Goal: Information Seeking & Learning: Learn about a topic

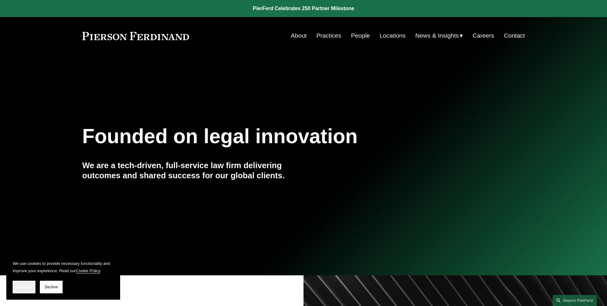
click at [26, 290] on button "Accept" at bounding box center [24, 287] width 23 height 13
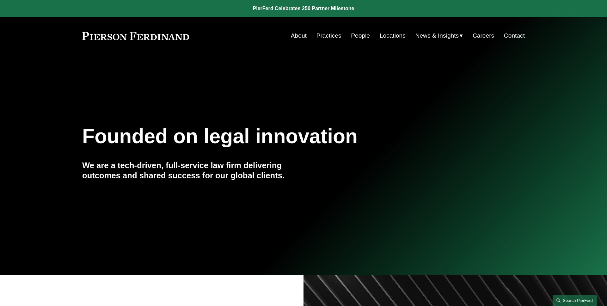
click at [568, 297] on link "Search this site" at bounding box center [574, 300] width 44 height 11
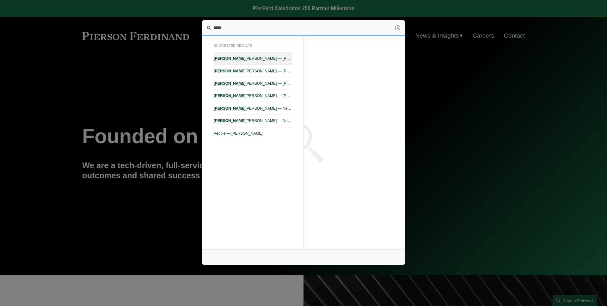
click at [274, 61] on span "John Goselin — Pierson Ferdinand LLP" at bounding box center [253, 58] width 78 height 4
type input "****"
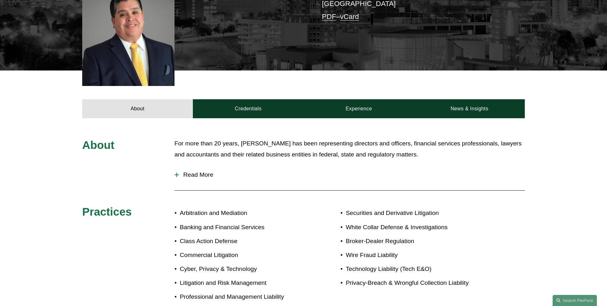
scroll to position [209, 0]
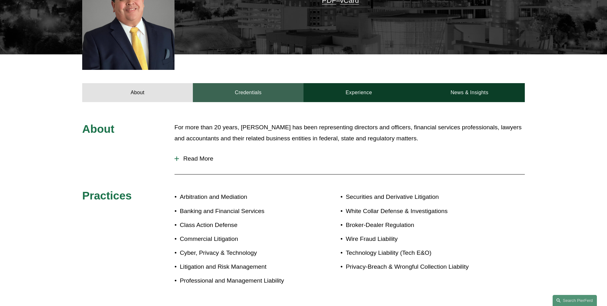
click at [237, 85] on link "Credentials" at bounding box center [248, 92] width 111 height 19
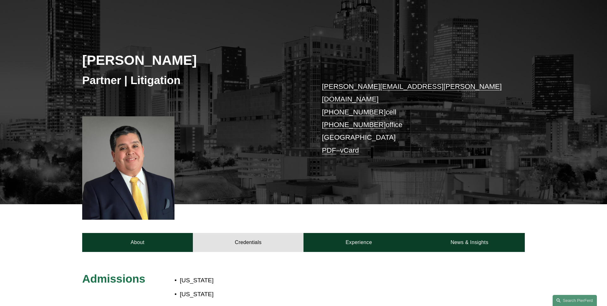
scroll to position [0, 0]
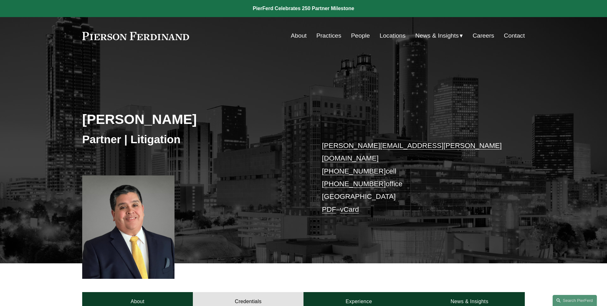
click at [178, 38] on link at bounding box center [135, 36] width 107 height 8
click at [157, 297] on link "About" at bounding box center [137, 301] width 111 height 19
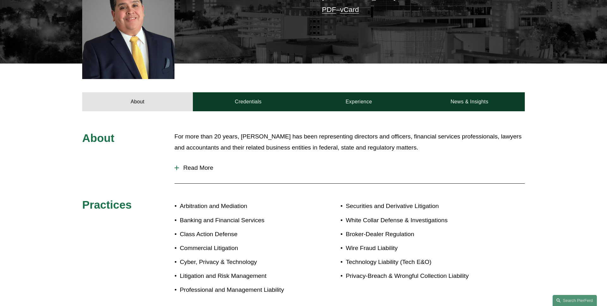
scroll to position [205, 0]
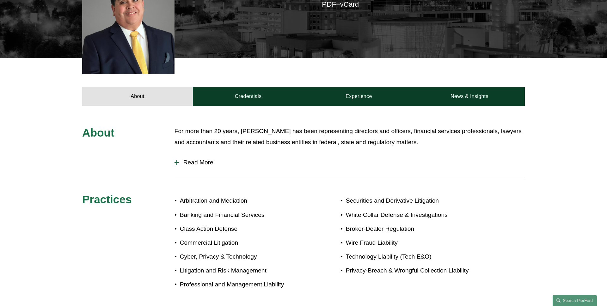
click at [201, 154] on button "Read More" at bounding box center [349, 162] width 350 height 16
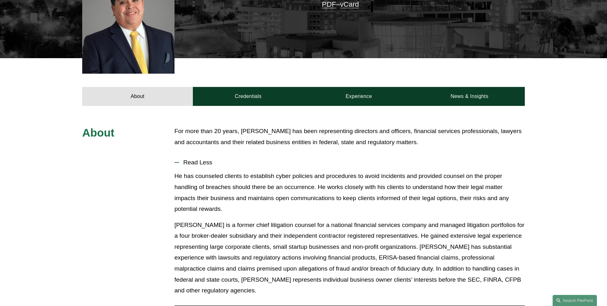
click at [189, 159] on span "Read Less" at bounding box center [352, 162] width 346 height 7
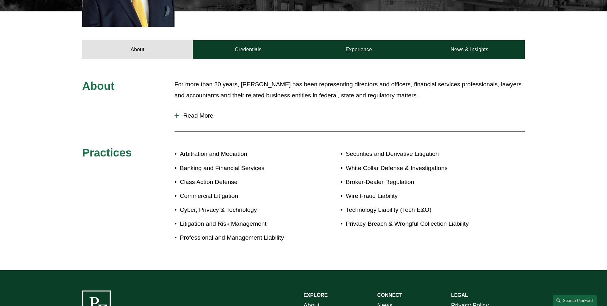
scroll to position [225, 0]
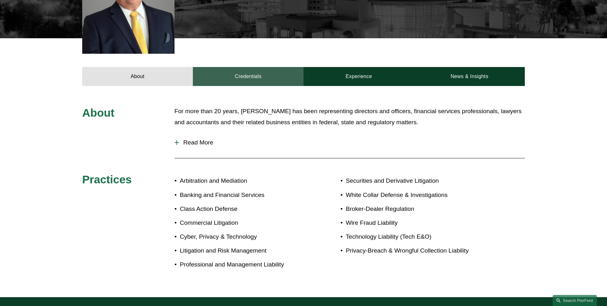
click at [245, 67] on link "Credentials" at bounding box center [248, 76] width 111 height 19
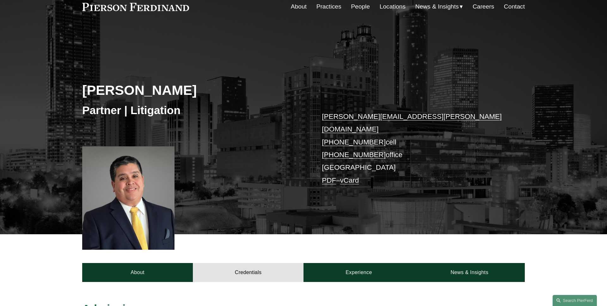
scroll to position [0, 0]
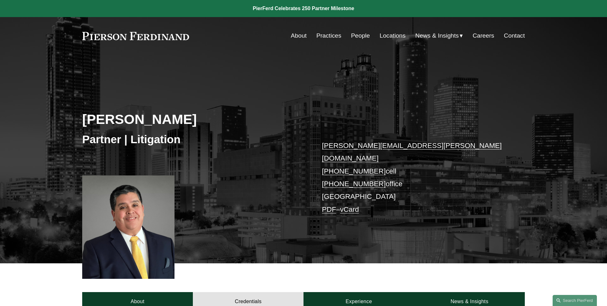
click at [163, 40] on div "About Practices People Locations News & Insights News" at bounding box center [303, 36] width 442 height 12
click at [154, 35] on link at bounding box center [135, 36] width 107 height 8
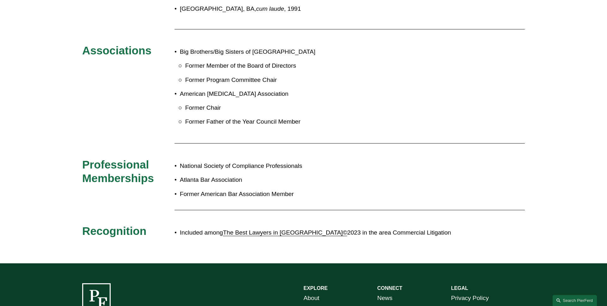
scroll to position [488, 0]
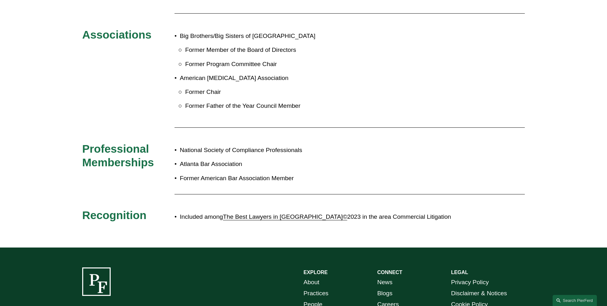
click at [261, 213] on link "The Best Lawyers in America©" at bounding box center [285, 216] width 124 height 7
click at [51, 160] on div "Admissions Georgia New York United States District Courts: Northern District of…" at bounding box center [303, 35] width 607 height 384
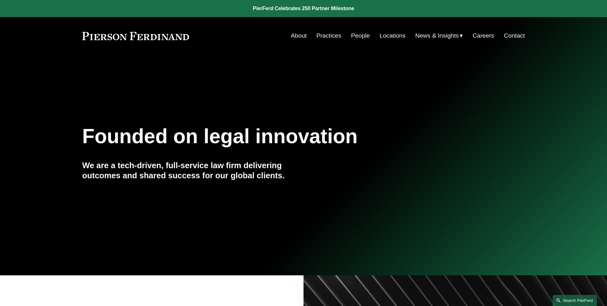
click at [567, 302] on link "Search this site" at bounding box center [574, 300] width 44 height 11
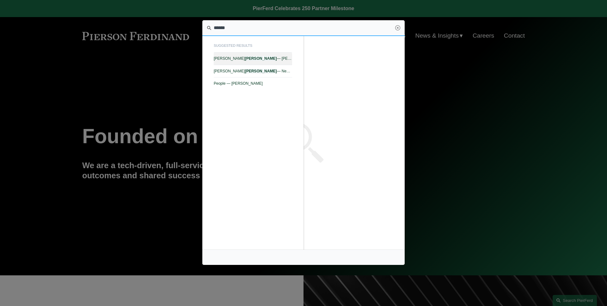
click at [264, 62] on link "Tara A. Turner — Pierson Ferdinand LLP" at bounding box center [253, 58] width 78 height 12
type input "******"
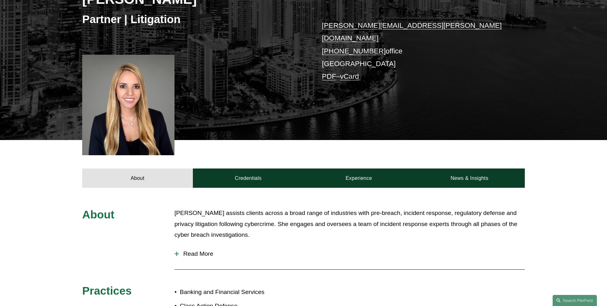
scroll to position [222, 0]
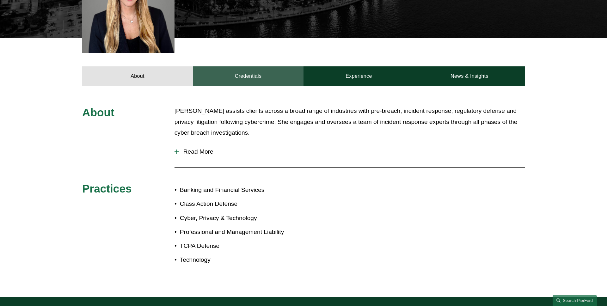
click at [240, 75] on link "Credentials" at bounding box center [248, 75] width 111 height 19
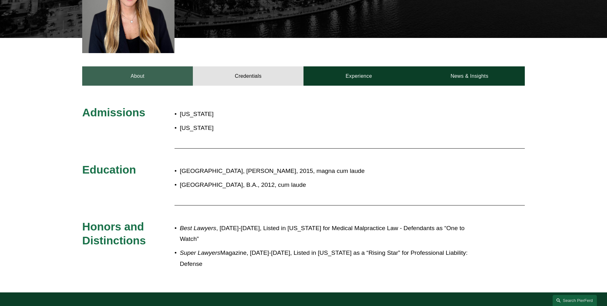
click at [146, 69] on link "About" at bounding box center [137, 75] width 111 height 19
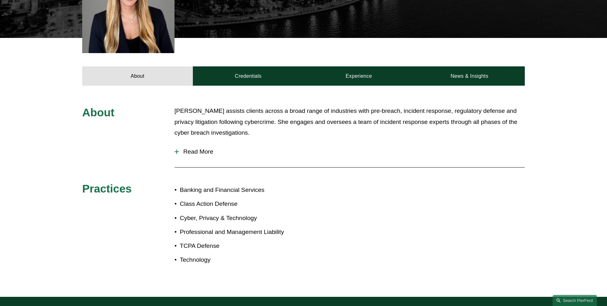
scroll to position [0, 0]
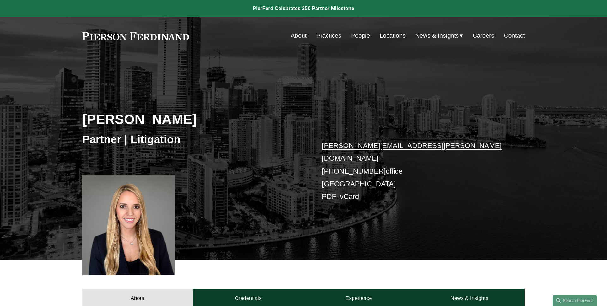
click at [133, 39] on link at bounding box center [135, 36] width 107 height 8
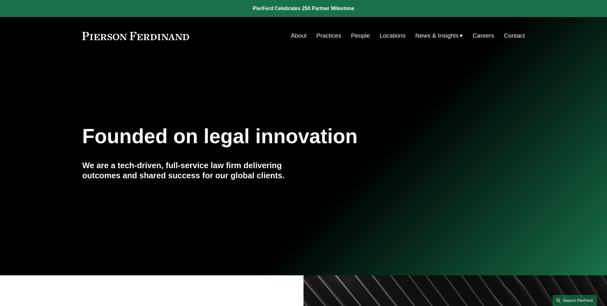
click at [563, 299] on link "Search this site" at bounding box center [574, 300] width 44 height 11
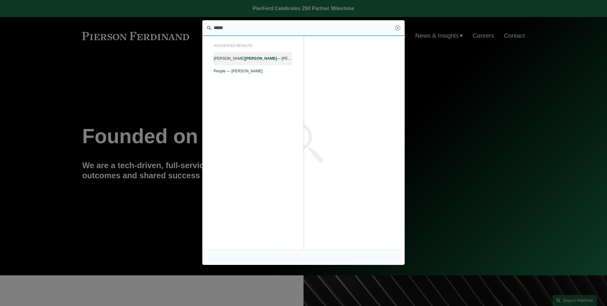
click at [280, 62] on link "[PERSON_NAME] — [PERSON_NAME]" at bounding box center [253, 58] width 78 height 12
type input "*****"
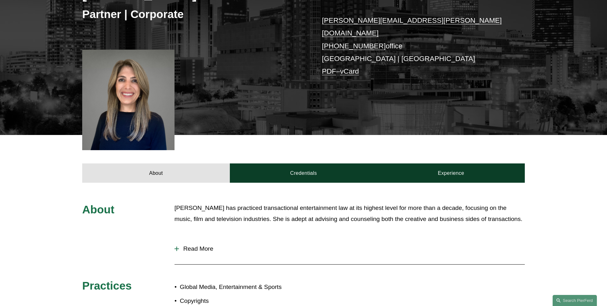
scroll to position [156, 0]
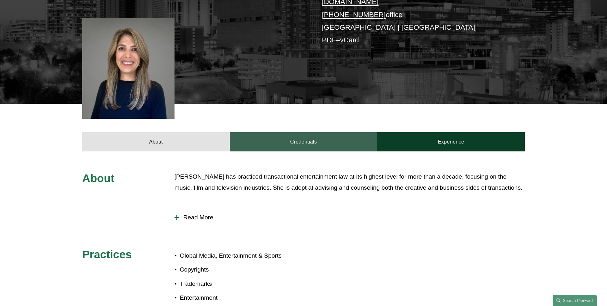
click at [268, 132] on link "Credentials" at bounding box center [304, 141] width 148 height 19
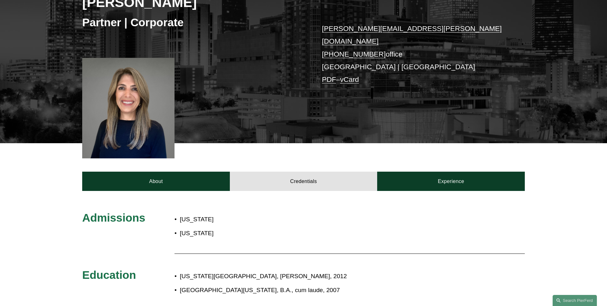
scroll to position [73, 0]
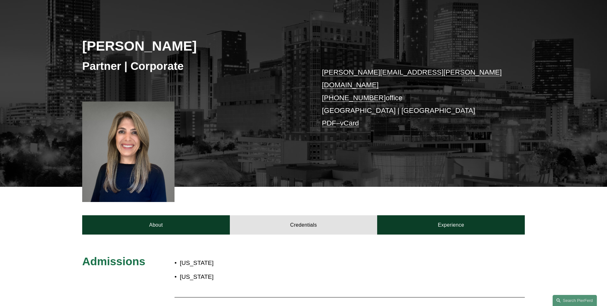
drag, startPoint x: 200, startPoint y: 47, endPoint x: 48, endPoint y: 47, distance: 151.6
click at [57, 47] on div "Mackenzie Welch Partner | Corporate mackenzie.welch@pierferd.com +1.904.780.003…" at bounding box center [303, 92] width 607 height 187
copy h2 "Mackenzie Welch"
click at [48, 47] on div "Mackenzie Welch Partner | Corporate mackenzie.welch@pierferd.com +1.904.780.003…" at bounding box center [303, 92] width 607 height 187
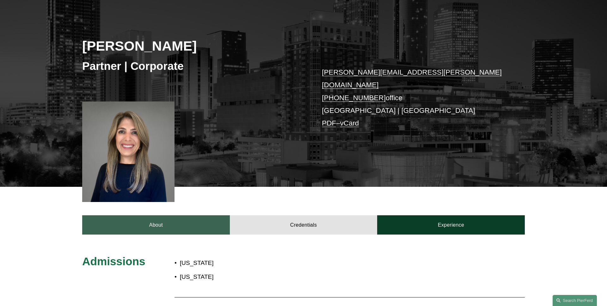
click at [156, 220] on link "About" at bounding box center [156, 224] width 148 height 19
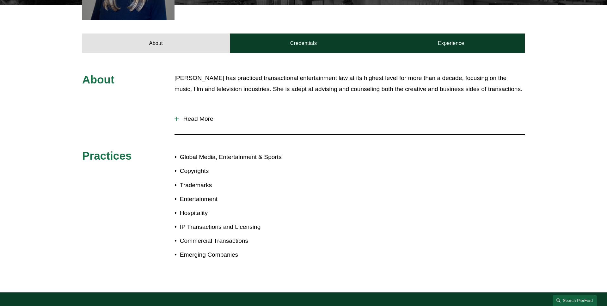
scroll to position [0, 0]
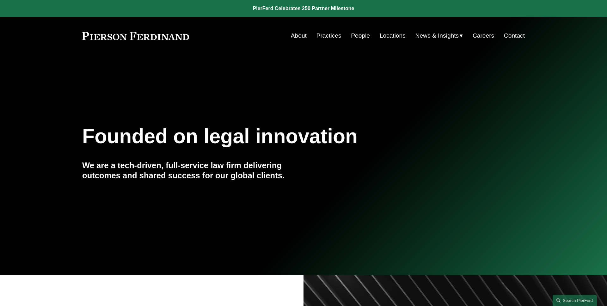
click at [354, 35] on link "People" at bounding box center [360, 36] width 19 height 12
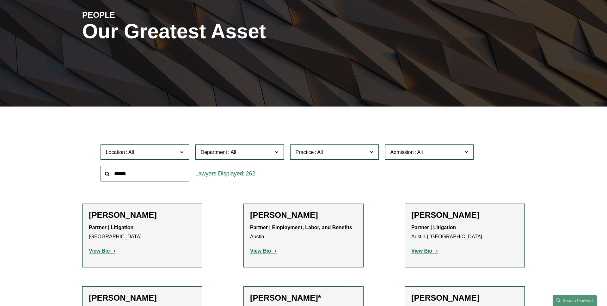
scroll to position [110, 0]
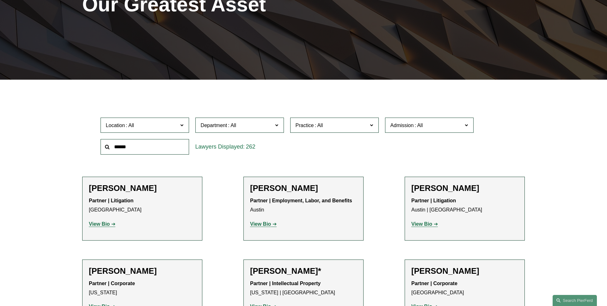
click at [106, 225] on strong "View Bio" at bounding box center [99, 223] width 21 height 5
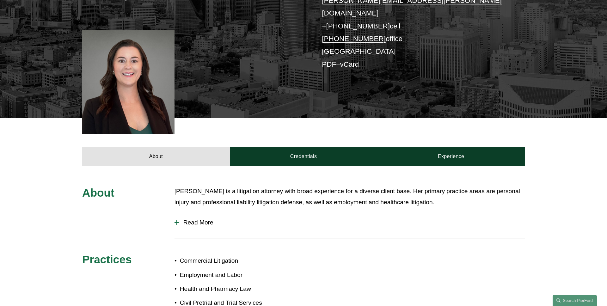
scroll to position [178, 0]
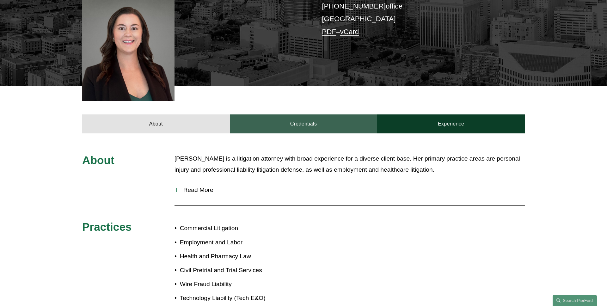
click at [272, 117] on link "Credentials" at bounding box center [304, 123] width 148 height 19
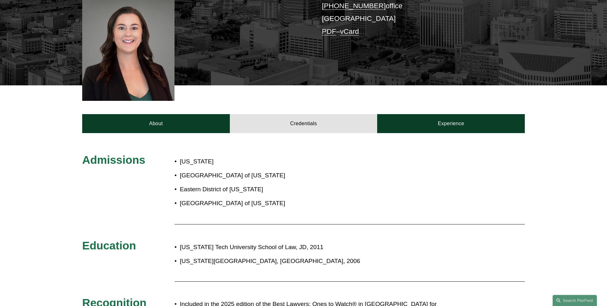
scroll to position [240, 0]
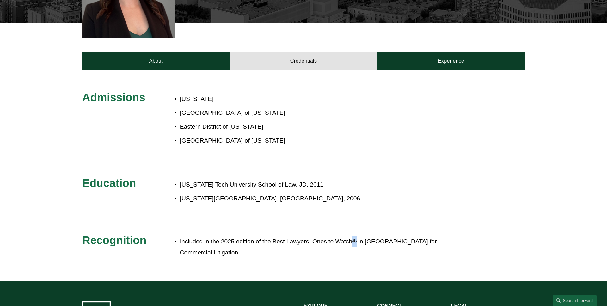
drag, startPoint x: 359, startPoint y: 231, endPoint x: 356, endPoint y: 231, distance: 3.5
click at [356, 236] on p "Included in the 2025 edition of the Best Lawyers: Ones to Watch® in [GEOGRAPHIC…" at bounding box center [324, 247] width 289 height 22
click at [357, 236] on p "Included in the 2025 edition of the Best Lawyers: Ones to Watch® in [GEOGRAPHIC…" at bounding box center [324, 247] width 289 height 22
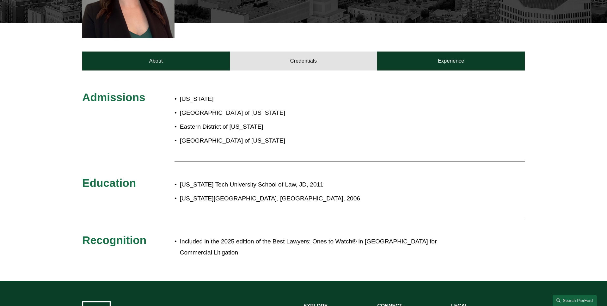
click at [356, 236] on p "Included in the 2025 edition of the Best Lawyers: Ones to Watch® in [GEOGRAPHIC…" at bounding box center [324, 247] width 289 height 22
copy p "®"
click at [352, 217] on div "Admissions [US_STATE] Northern District of [US_STATE] Eastern District of [US_S…" at bounding box center [303, 175] width 607 height 171
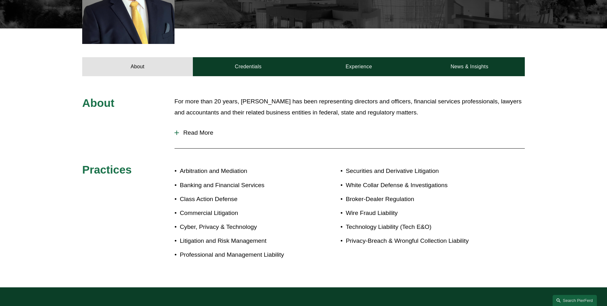
scroll to position [209, 0]
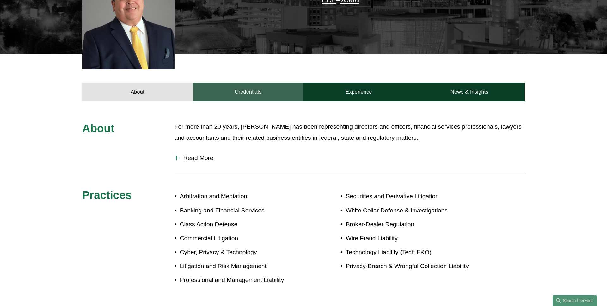
click at [248, 85] on link "Credentials" at bounding box center [248, 91] width 111 height 19
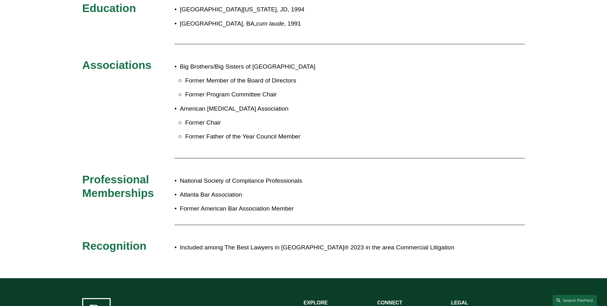
scroll to position [444, 0]
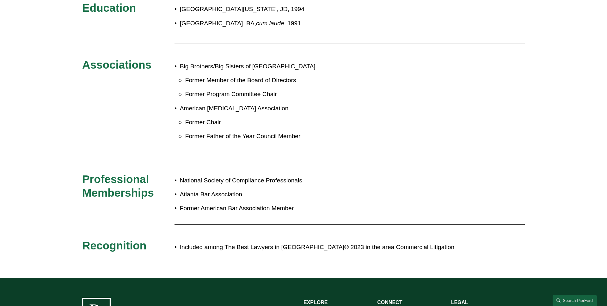
click at [47, 125] on div "Admissions Georgia United States District Courts: Northern District of Georgia,…" at bounding box center [303, 72] width 607 height 370
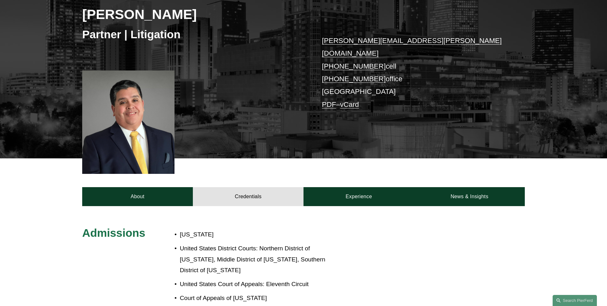
scroll to position [0, 0]
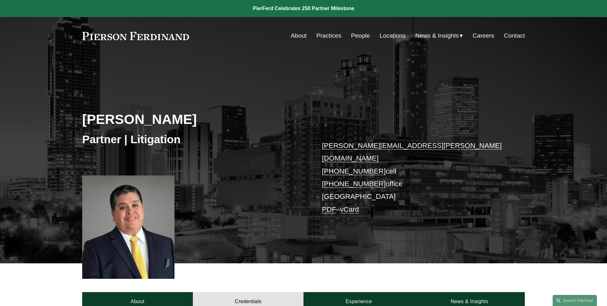
click at [361, 35] on link "People" at bounding box center [360, 36] width 19 height 12
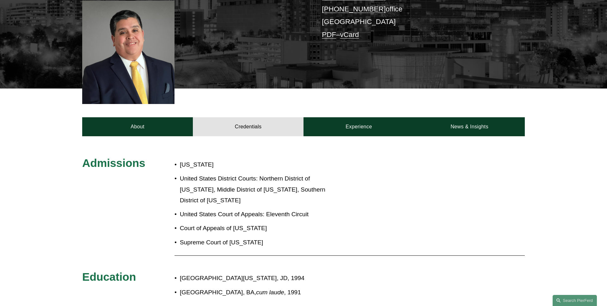
scroll to position [176, 0]
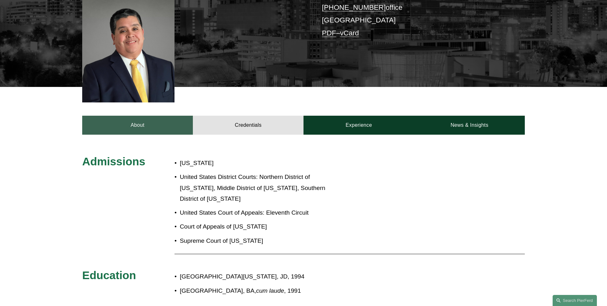
click at [124, 119] on link "About" at bounding box center [137, 125] width 111 height 19
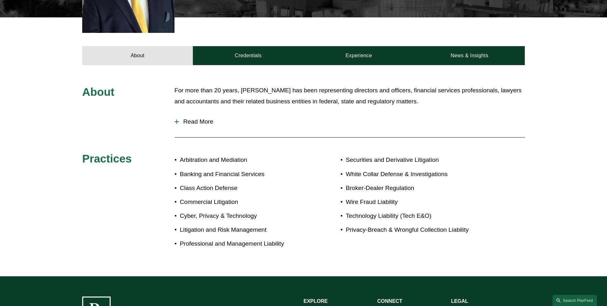
scroll to position [214, 0]
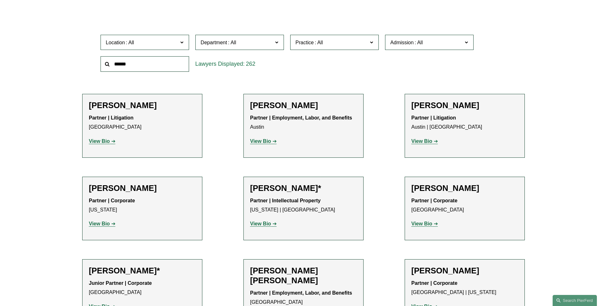
scroll to position [208, 0]
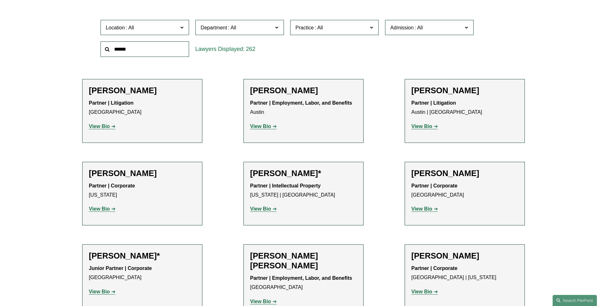
click at [439, 26] on span "Admission" at bounding box center [426, 27] width 72 height 9
click at [0, 0] on link "[US_STATE]" at bounding box center [0, 0] width 0 height 0
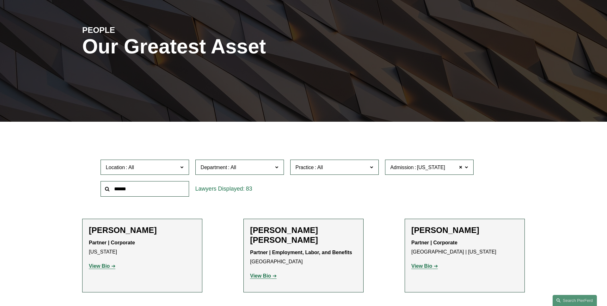
scroll to position [205, 0]
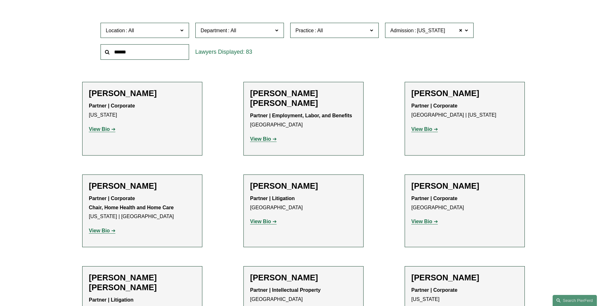
click at [467, 32] on span at bounding box center [465, 30] width 3 height 8
click at [0, 0] on link "[US_STATE]" at bounding box center [0, 0] width 0 height 0
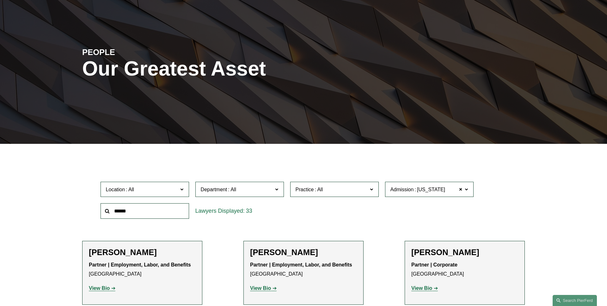
scroll to position [71, 0]
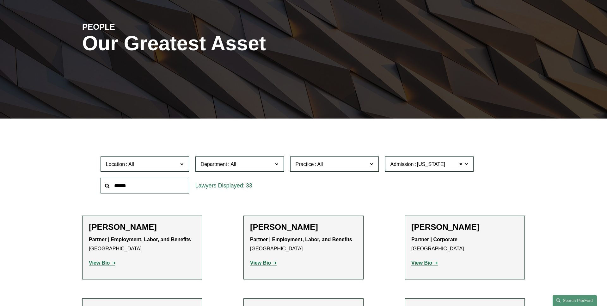
click at [153, 165] on span "Location" at bounding box center [142, 164] width 72 height 9
click at [0, 0] on link "[GEOGRAPHIC_DATA]" at bounding box center [0, 0] width 0 height 0
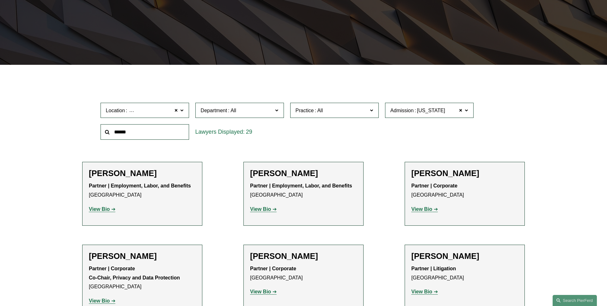
scroll to position [126, 0]
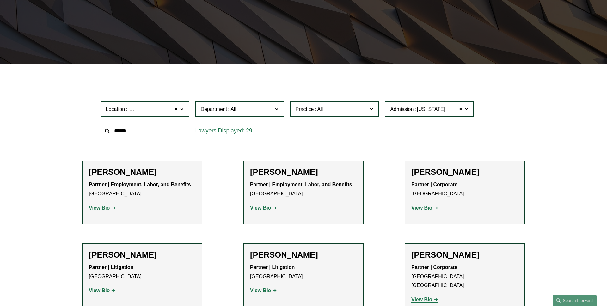
click at [266, 109] on span "Department" at bounding box center [237, 109] width 72 height 9
click at [0, 0] on link "Litigation" at bounding box center [0, 0] width 0 height 0
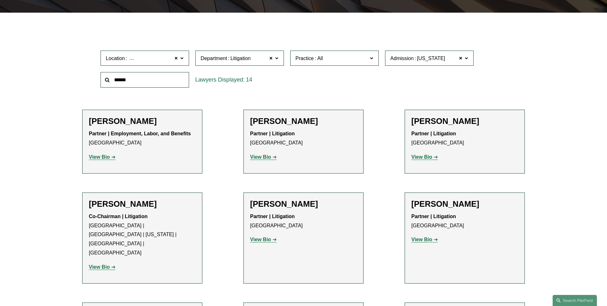
scroll to position [164, 0]
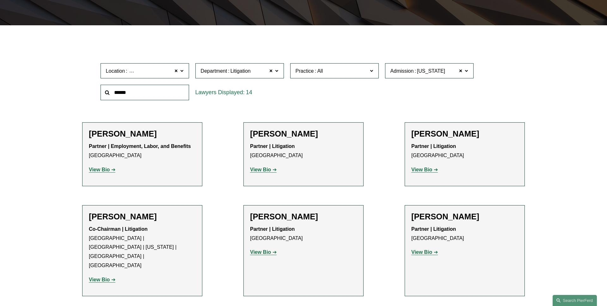
click at [350, 74] on span "Practice" at bounding box center [331, 71] width 72 height 9
click at [0, 0] on link "Technology Liability (Tech E&O)" at bounding box center [0, 0] width 0 height 0
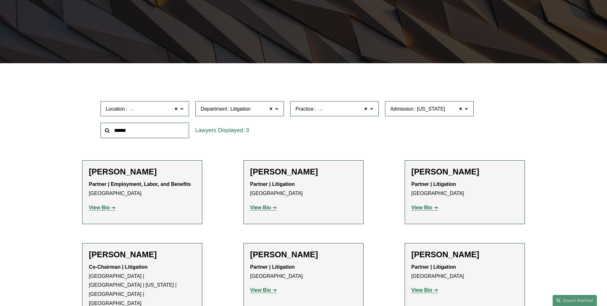
scroll to position [126, 0]
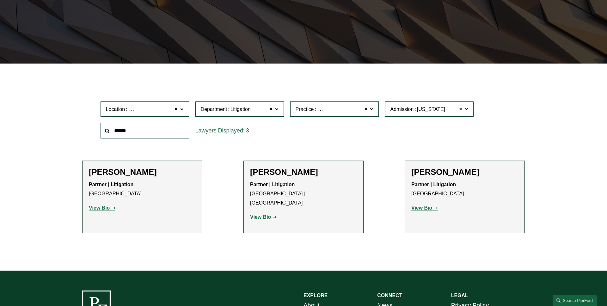
click at [461, 109] on span at bounding box center [461, 109] width 4 height 8
click at [365, 109] on span at bounding box center [366, 109] width 4 height 8
click at [269, 109] on span at bounding box center [271, 109] width 4 height 8
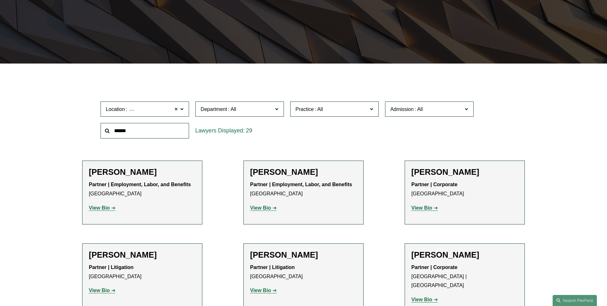
click at [176, 110] on span at bounding box center [176, 109] width 4 height 8
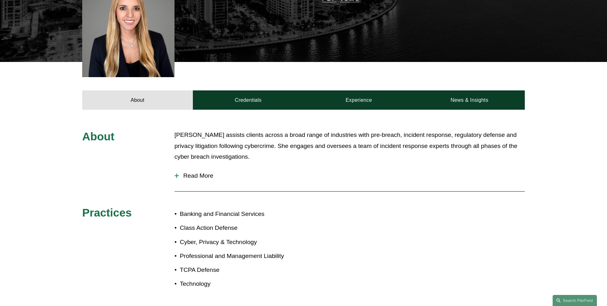
scroll to position [209, 0]
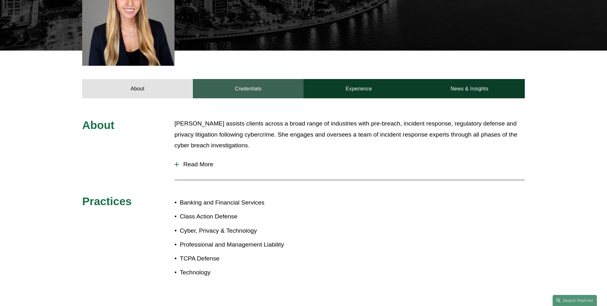
click at [227, 88] on link "Credentials" at bounding box center [248, 88] width 111 height 19
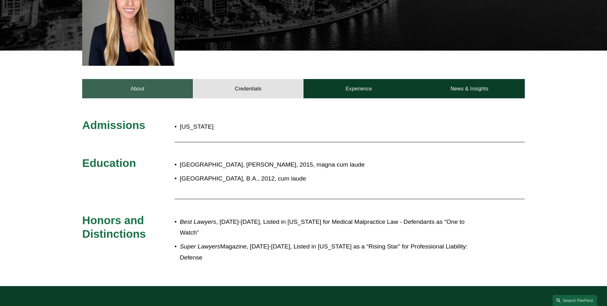
click at [170, 80] on link "About" at bounding box center [137, 88] width 111 height 19
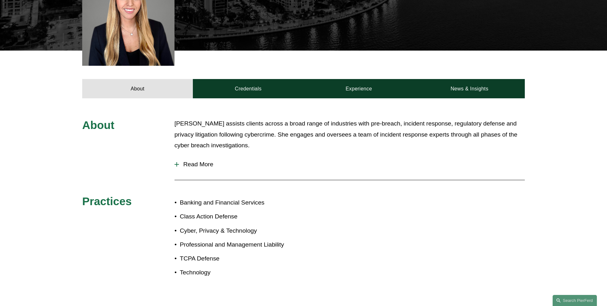
click at [208, 161] on span "Read More" at bounding box center [352, 164] width 346 height 7
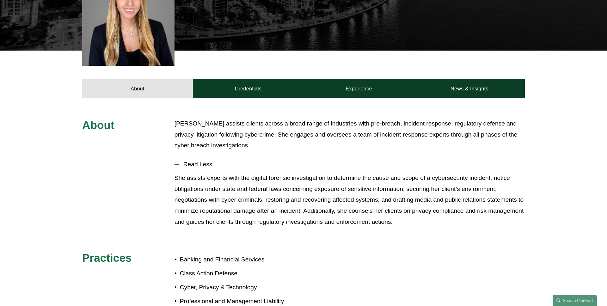
click at [191, 161] on span "Read Less" at bounding box center [352, 164] width 346 height 7
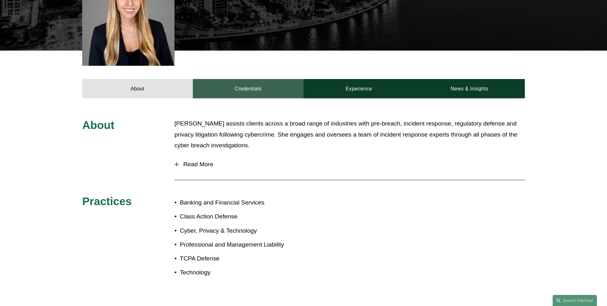
click at [229, 91] on link "Credentials" at bounding box center [248, 88] width 111 height 19
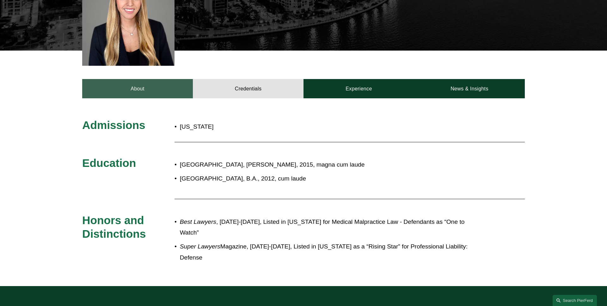
click at [166, 84] on link "About" at bounding box center [137, 88] width 111 height 19
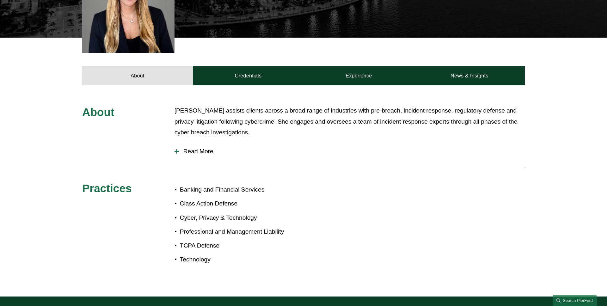
scroll to position [216, 0]
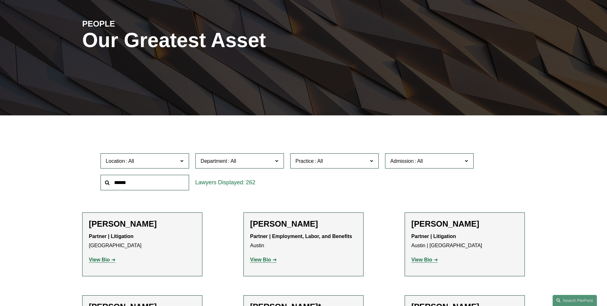
scroll to position [90, 0]
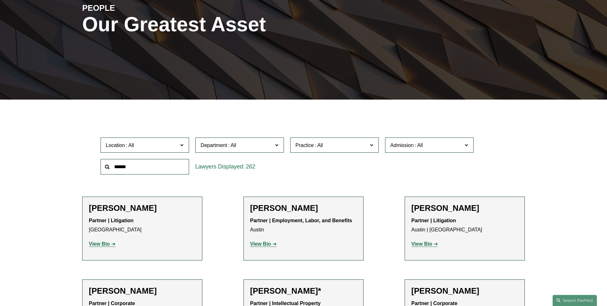
click at [420, 147] on span at bounding box center [418, 144] width 10 height 5
click at [0, 0] on link "[US_STATE]" at bounding box center [0, 0] width 0 height 0
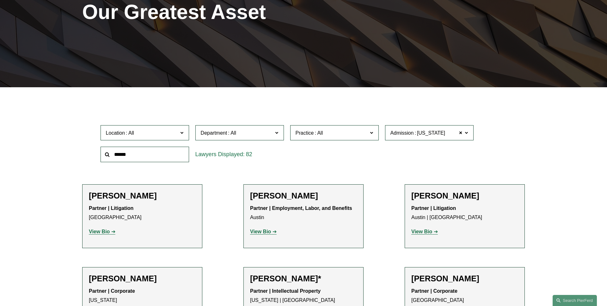
scroll to position [126, 0]
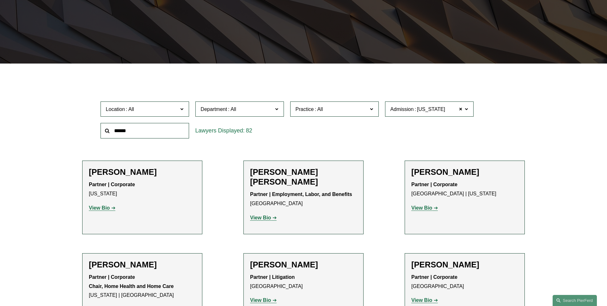
click at [149, 112] on span "Location" at bounding box center [142, 109] width 72 height 9
click at [0, 0] on link "[GEOGRAPHIC_DATA]" at bounding box center [0, 0] width 0 height 0
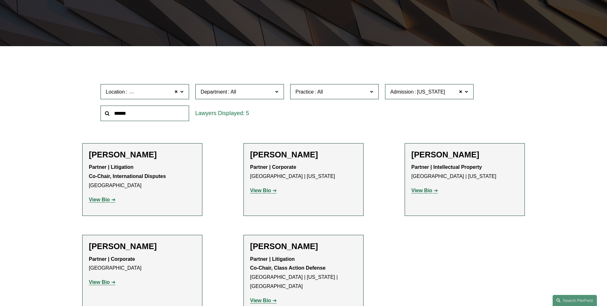
scroll to position [157, 0]
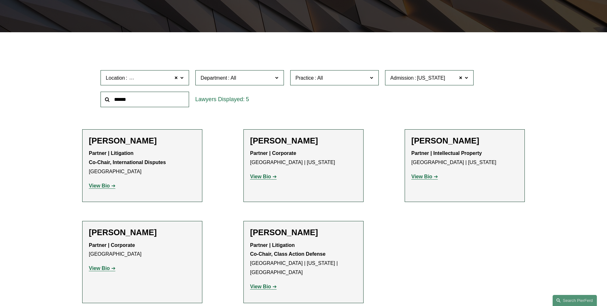
click at [465, 78] on span at bounding box center [465, 77] width 3 height 8
click at [0, 0] on link "[US_STATE]" at bounding box center [0, 0] width 0 height 0
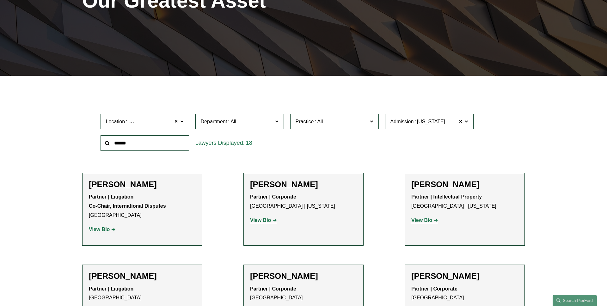
scroll to position [83, 0]
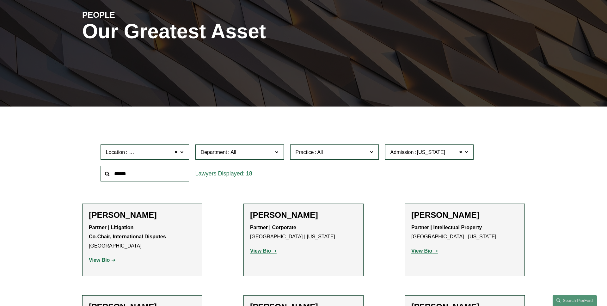
click at [269, 149] on span "Department" at bounding box center [237, 152] width 72 height 9
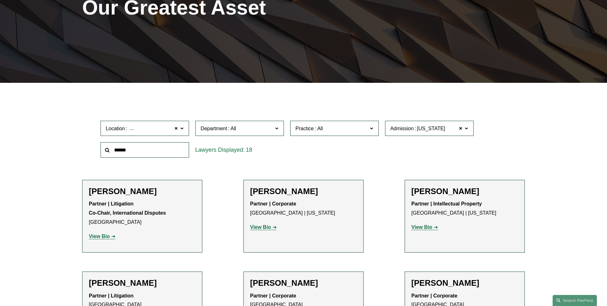
scroll to position [115, 0]
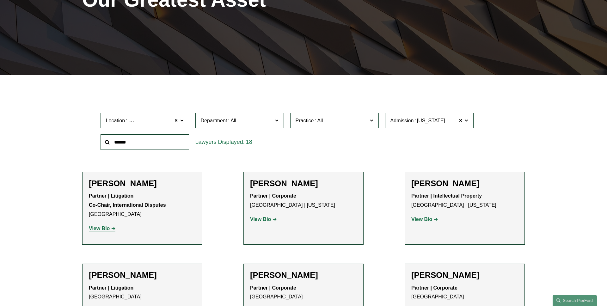
click at [0, 0] on link "Litigation" at bounding box center [0, 0] width 0 height 0
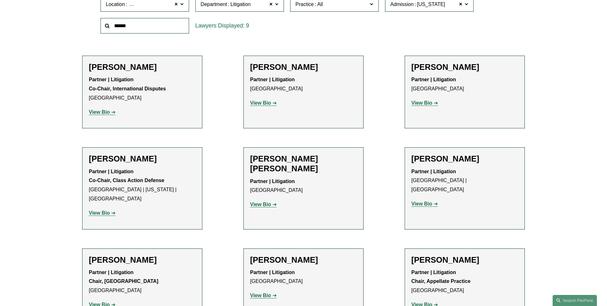
scroll to position [216, 0]
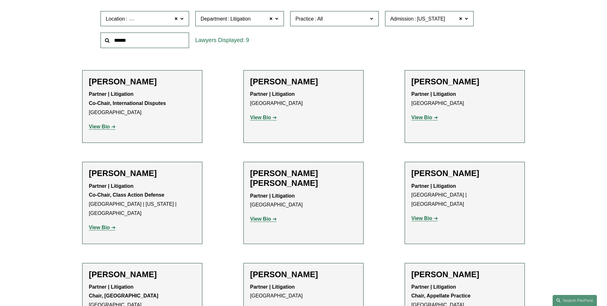
click at [368, 19] on label "Practice" at bounding box center [334, 18] width 88 height 15
click at [0, 0] on link "Banking and Financial Services" at bounding box center [0, 0] width 0 height 0
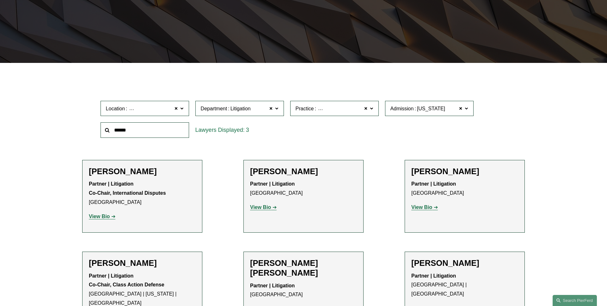
scroll to position [126, 0]
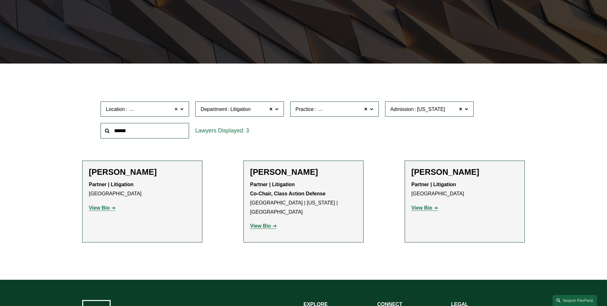
click at [175, 109] on span at bounding box center [176, 109] width 4 height 8
click at [272, 110] on span at bounding box center [271, 109] width 4 height 8
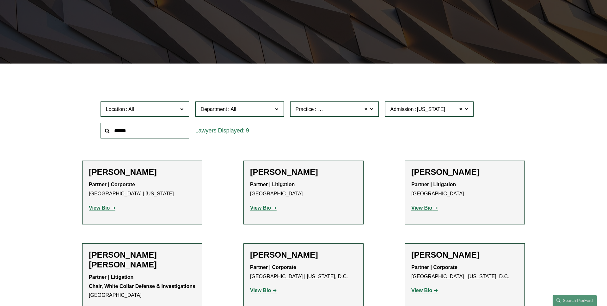
click at [367, 110] on span at bounding box center [366, 109] width 4 height 8
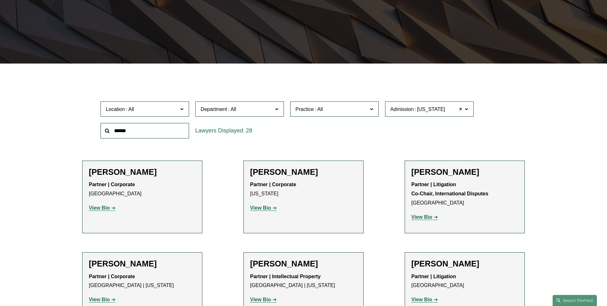
click at [461, 110] on span at bounding box center [461, 109] width 4 height 8
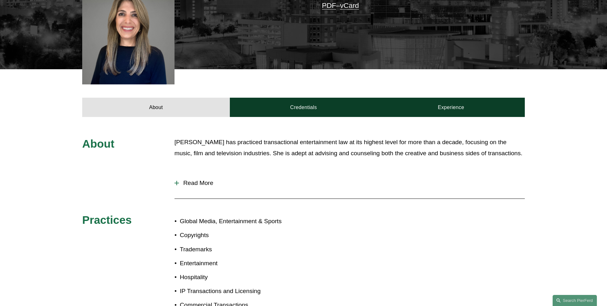
click at [212, 179] on span "Read More" at bounding box center [352, 182] width 346 height 7
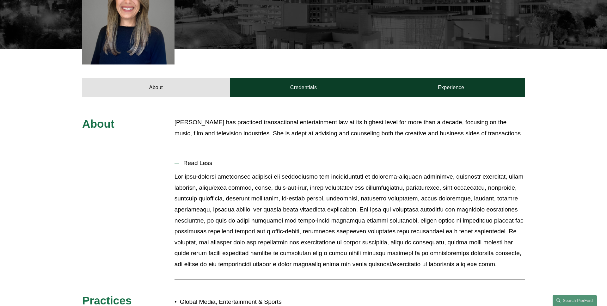
scroll to position [210, 0]
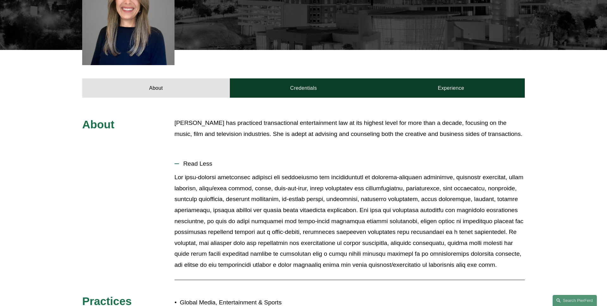
click at [196, 155] on button "Read Less" at bounding box center [349, 163] width 350 height 16
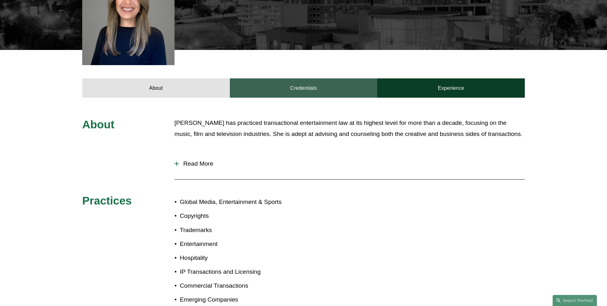
click at [286, 88] on link "Credentials" at bounding box center [304, 87] width 148 height 19
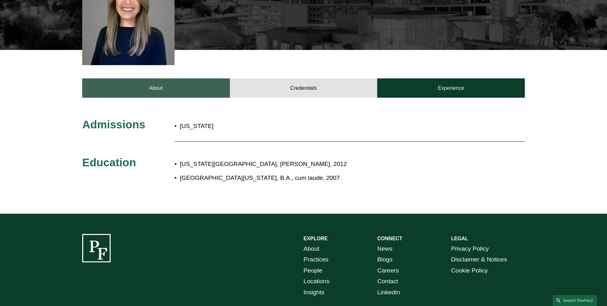
click at [160, 86] on link "About" at bounding box center [156, 87] width 148 height 19
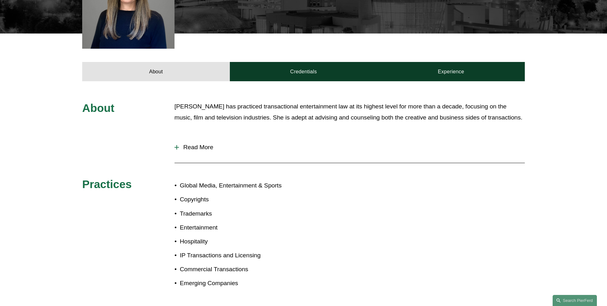
scroll to position [227, 0]
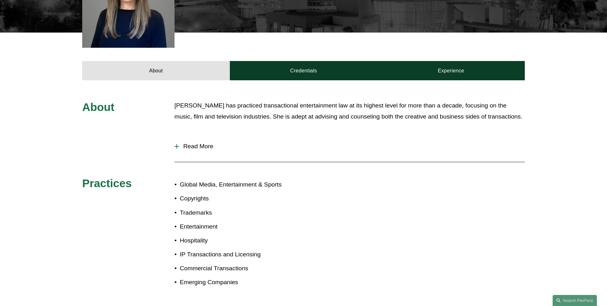
click at [264, 146] on button "Read More" at bounding box center [349, 146] width 350 height 16
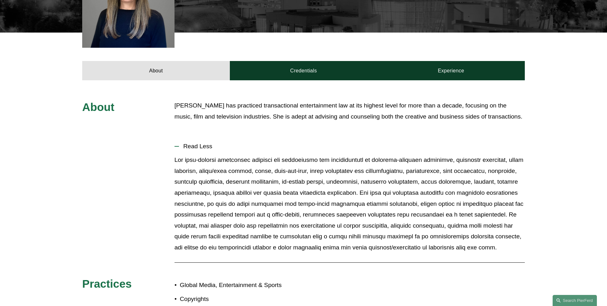
click at [264, 146] on button "Read Less" at bounding box center [349, 146] width 350 height 16
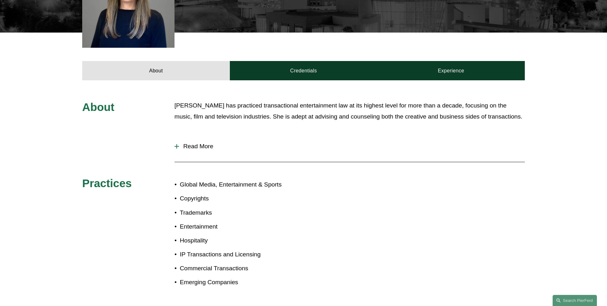
click at [94, 144] on div "About [PERSON_NAME] has practiced transactional entertainment law at its highes…" at bounding box center [303, 200] width 607 height 200
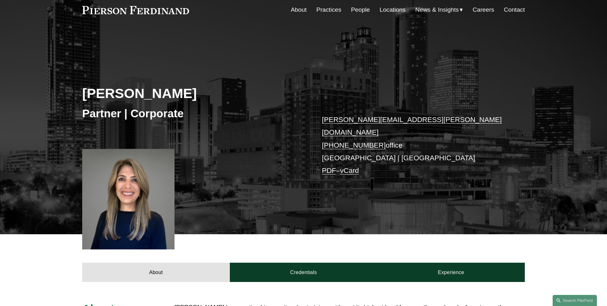
scroll to position [0, 0]
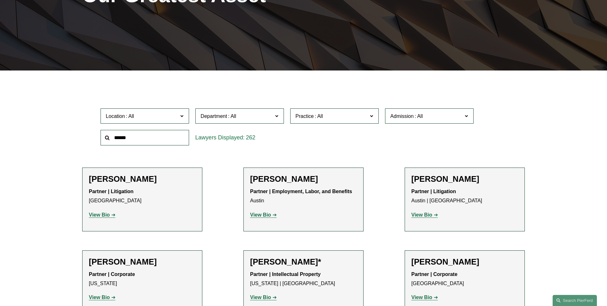
scroll to position [125, 0]
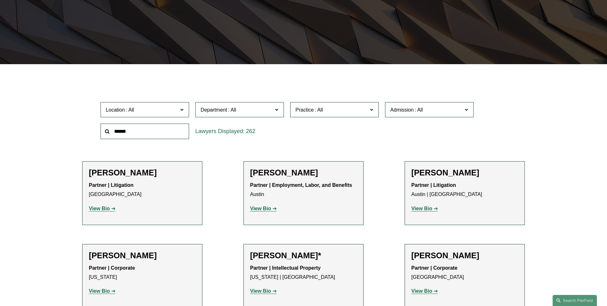
click at [458, 110] on span "Admission" at bounding box center [426, 110] width 72 height 9
click at [0, 0] on link "Georgia" at bounding box center [0, 0] width 0 height 0
click at [154, 112] on span "Location" at bounding box center [142, 110] width 72 height 9
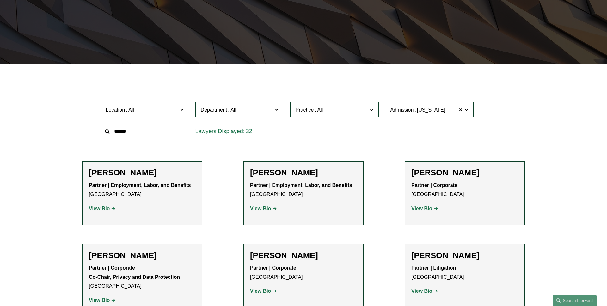
click at [0, 0] on link "Atlanta" at bounding box center [0, 0] width 0 height 0
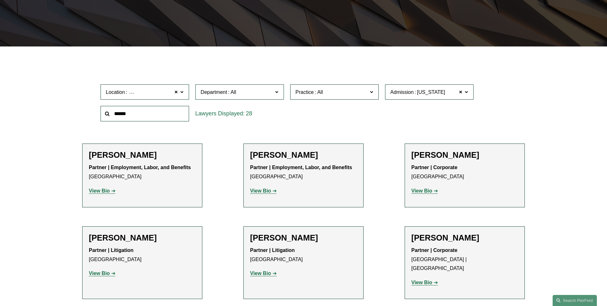
scroll to position [103, 0]
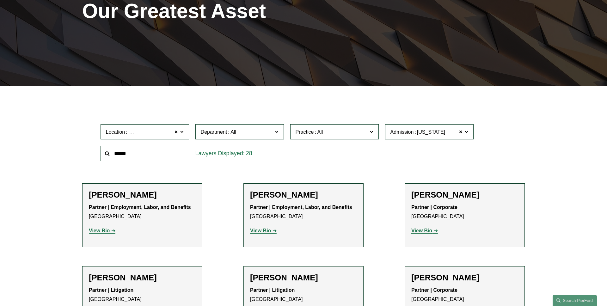
click at [465, 133] on span at bounding box center [465, 131] width 3 height 8
click at [0, 0] on link "[US_STATE]" at bounding box center [0, 0] width 0 height 0
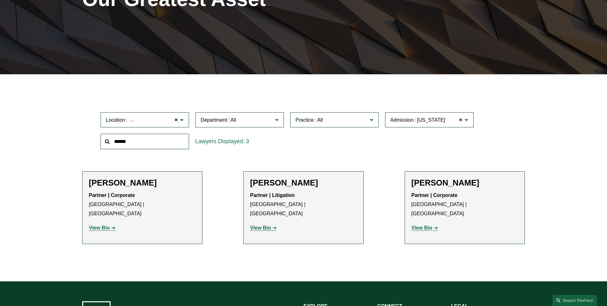
scroll to position [118, 0]
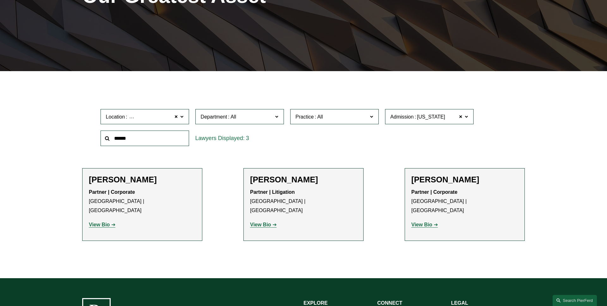
click at [239, 119] on span "Department" at bounding box center [237, 116] width 72 height 9
click at [0, 0] on link "Corporate" at bounding box center [0, 0] width 0 height 0
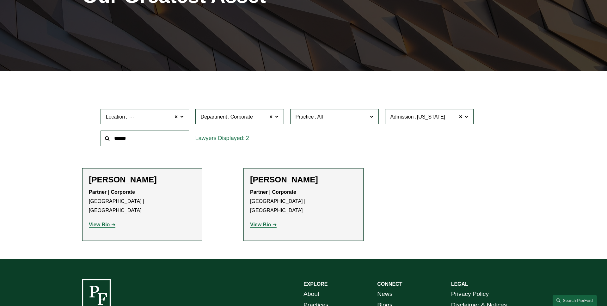
click at [352, 113] on span "Practice" at bounding box center [331, 116] width 72 height 9
click at [0, 0] on link "Global Media, Entertainment & Sports" at bounding box center [0, 0] width 0 height 0
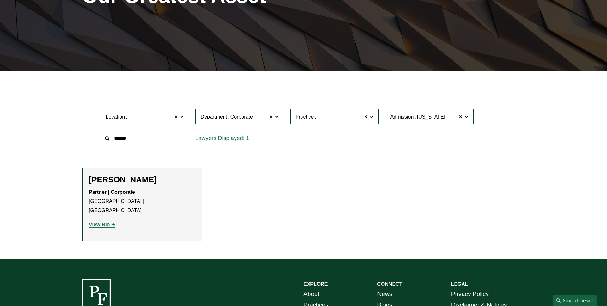
click at [372, 120] on label "Practice Global Media, Entertainment & Sports" at bounding box center [334, 116] width 88 height 15
click at [0, 0] on link "Copyrights" at bounding box center [0, 0] width 0 height 0
click at [373, 119] on label "Practice Copyrights" at bounding box center [334, 116] width 88 height 15
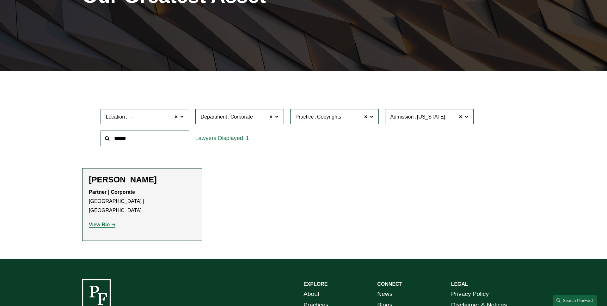
click at [0, 0] on link "Emerging Companies" at bounding box center [0, 0] width 0 height 0
click at [175, 116] on span at bounding box center [176, 116] width 4 height 8
click at [270, 118] on span at bounding box center [271, 116] width 4 height 8
click at [365, 118] on span at bounding box center [366, 116] width 4 height 8
